Goal: Find specific page/section: Find specific page/section

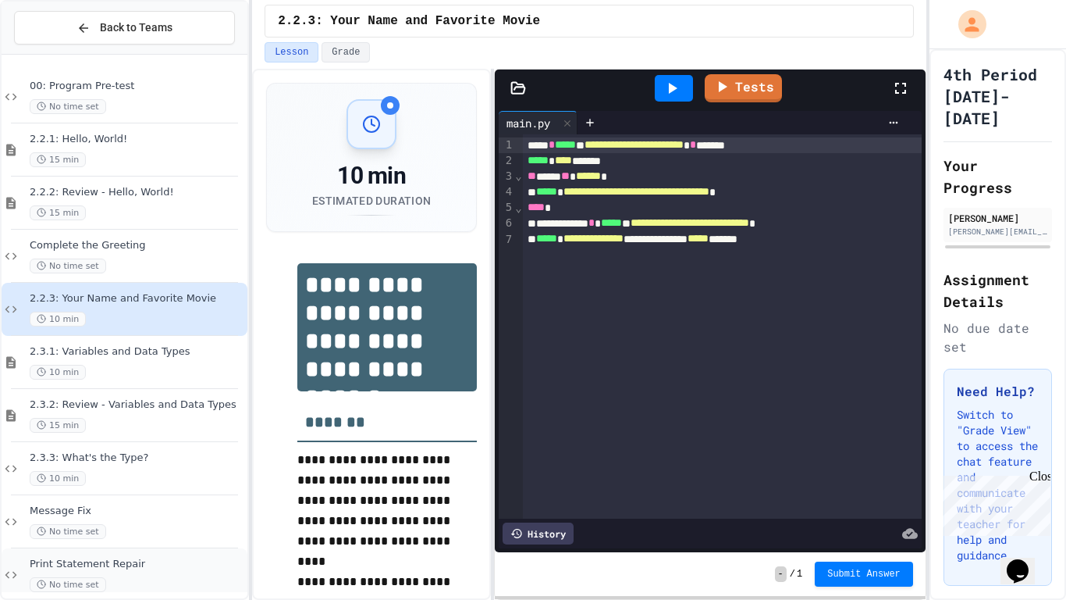
click at [150, 550] on div "Print Statement Repair No time set" at bounding box center [125, 574] width 246 height 53
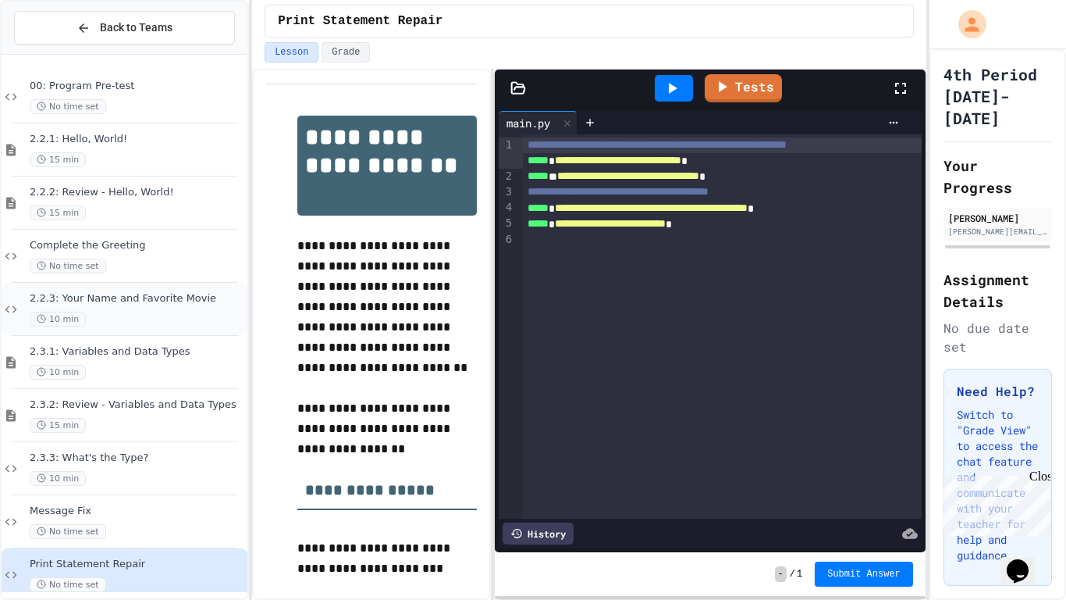
click at [177, 324] on div "10 min" at bounding box center [137, 318] width 215 height 15
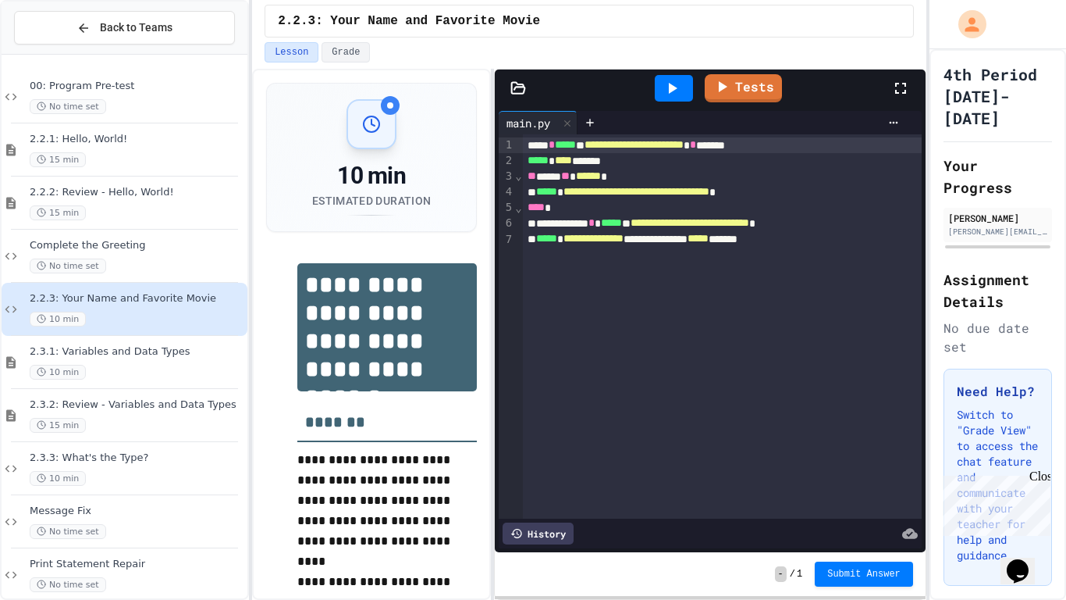
click at [672, 92] on icon at bounding box center [672, 88] width 19 height 19
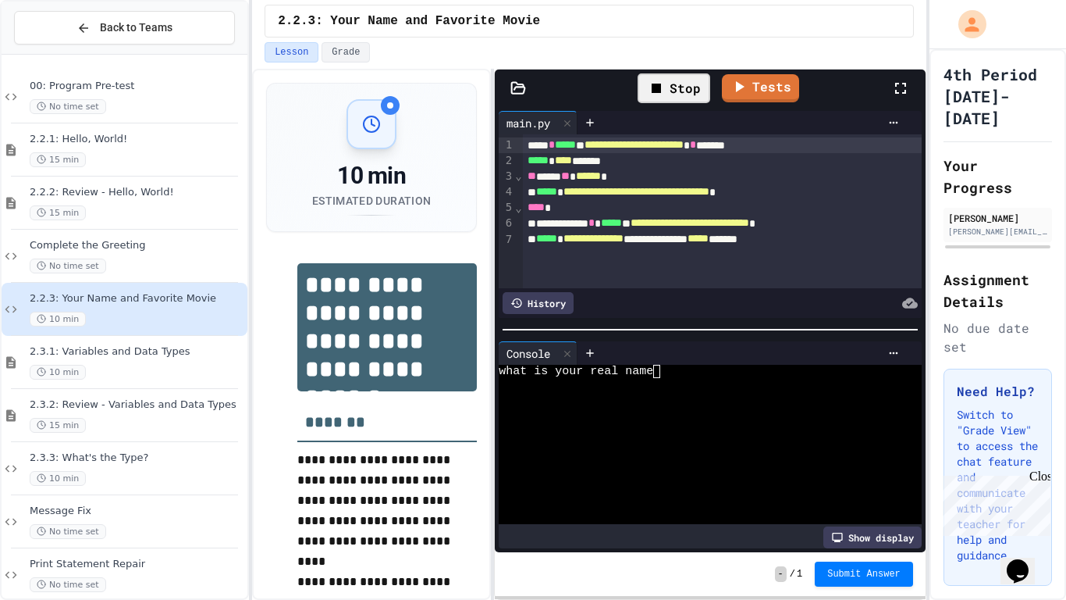
click at [685, 363] on div at bounding box center [742, 352] width 329 height 23
click at [680, 375] on div "what is your real name" at bounding box center [702, 371] width 407 height 13
